Goal: Task Accomplishment & Management: Manage account settings

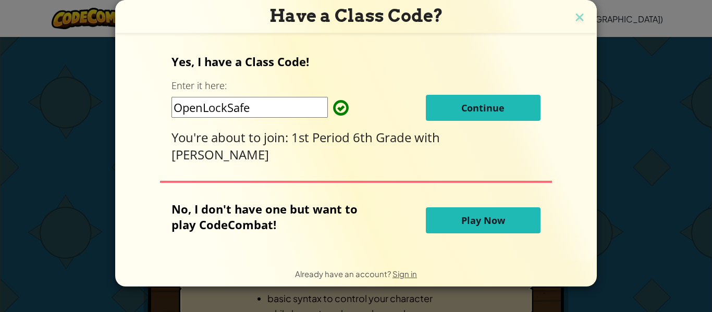
click at [459, 217] on button "Play Now" at bounding box center [483, 220] width 115 height 26
click at [410, 272] on span "Sign in" at bounding box center [404, 274] width 24 height 10
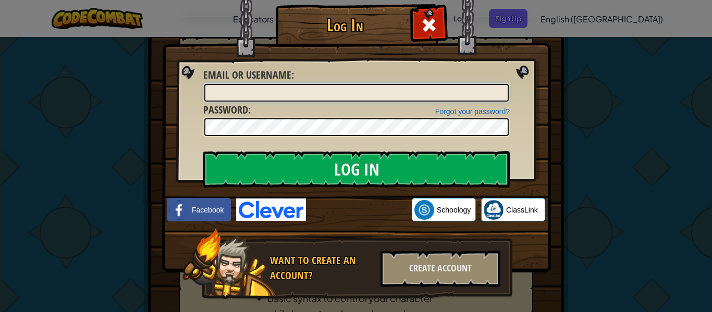
click at [413, 100] on input "Email or Username :" at bounding box center [356, 93] width 304 height 18
click at [265, 88] on input "Email or Username :" at bounding box center [356, 93] width 304 height 18
type input "l"
click at [585, 128] on div "Log In Unknown Error Email or Username : Forgot your password? Password : Log I…" at bounding box center [356, 156] width 712 height 312
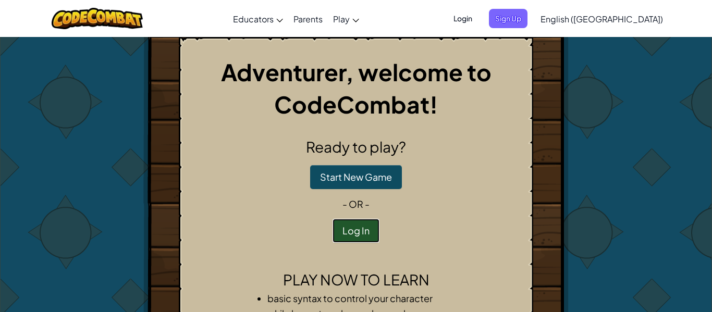
click at [359, 225] on button "Log In" at bounding box center [356, 231] width 47 height 24
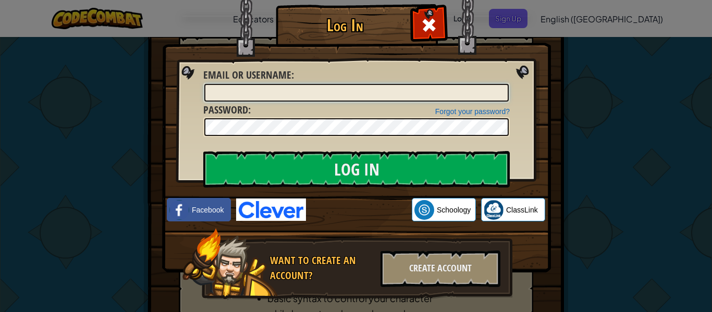
click at [390, 88] on input "Email or Username :" at bounding box center [356, 93] width 304 height 18
click at [299, 98] on input "Email or Username :" at bounding box center [356, 93] width 304 height 18
type input "Lincoln_Hanks"
click at [203, 151] on input "Log In" at bounding box center [356, 169] width 306 height 36
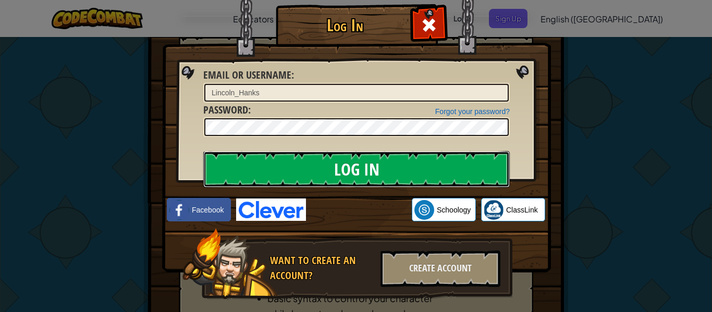
click at [259, 179] on input "Log In" at bounding box center [356, 169] width 306 height 36
